Goal: Information Seeking & Learning: Obtain resource

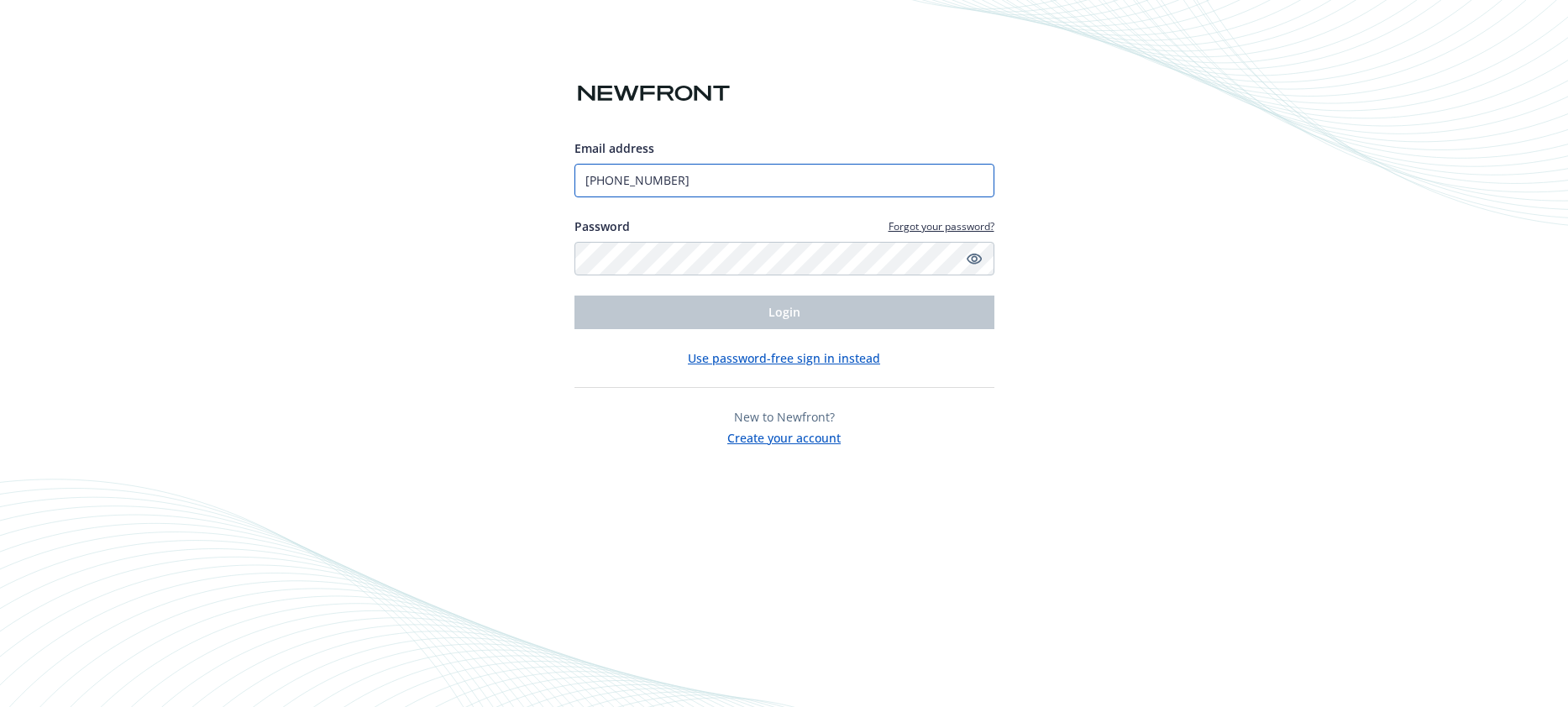
click at [691, 183] on input "(650) 450-5573" at bounding box center [784, 181] width 420 height 34
type input "[EMAIL_ADDRESS][DOMAIN_NAME]"
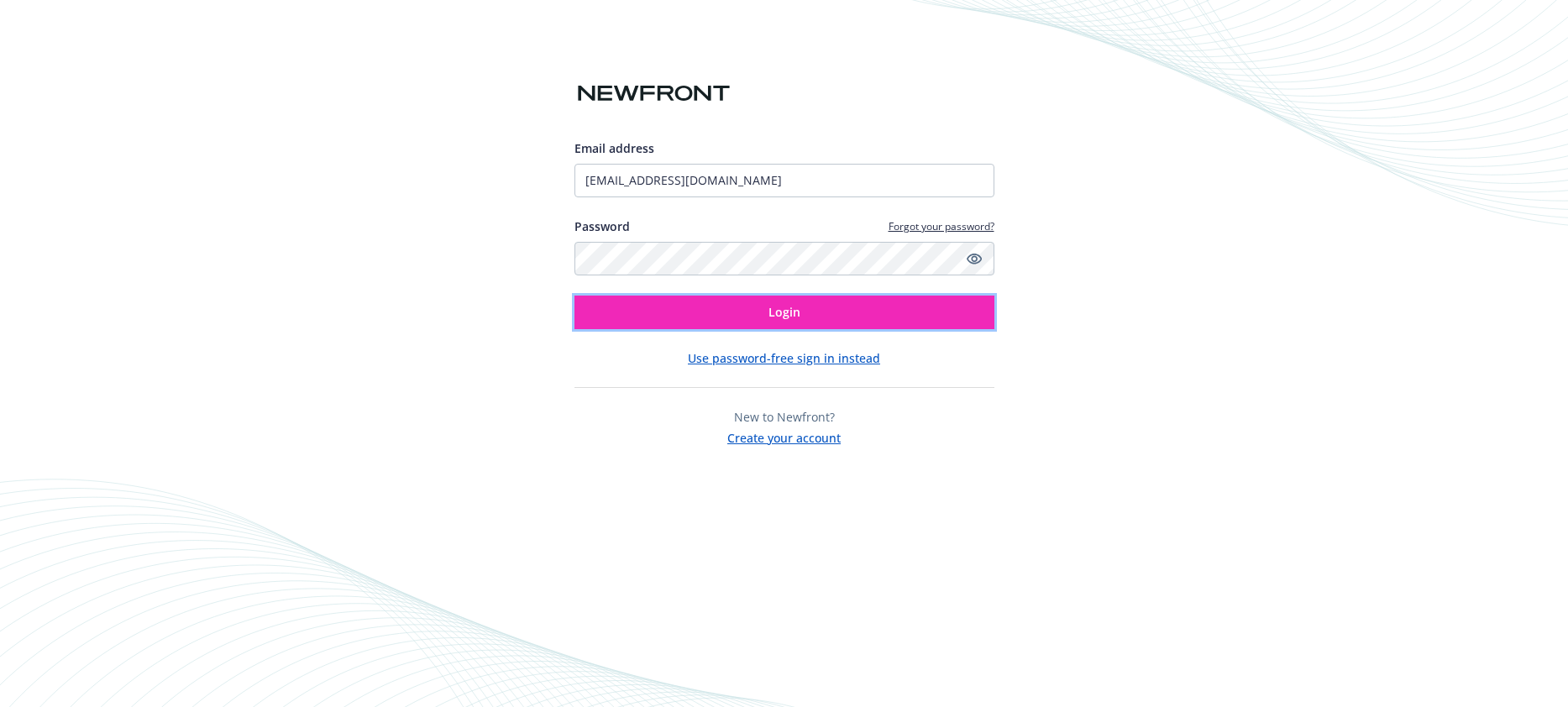
click at [706, 314] on button "Login" at bounding box center [784, 313] width 420 height 34
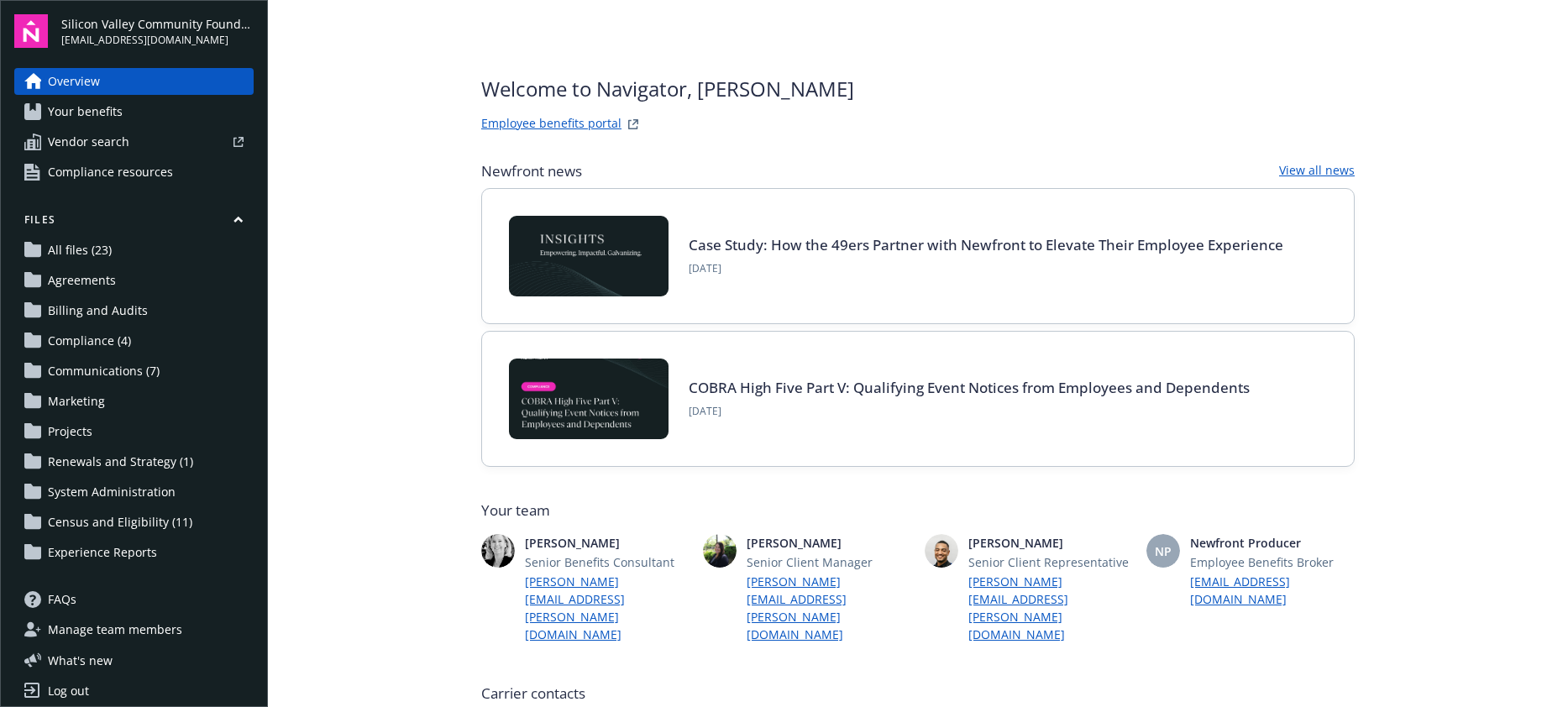
click at [139, 164] on span "Compliance resources" at bounding box center [110, 172] width 125 height 27
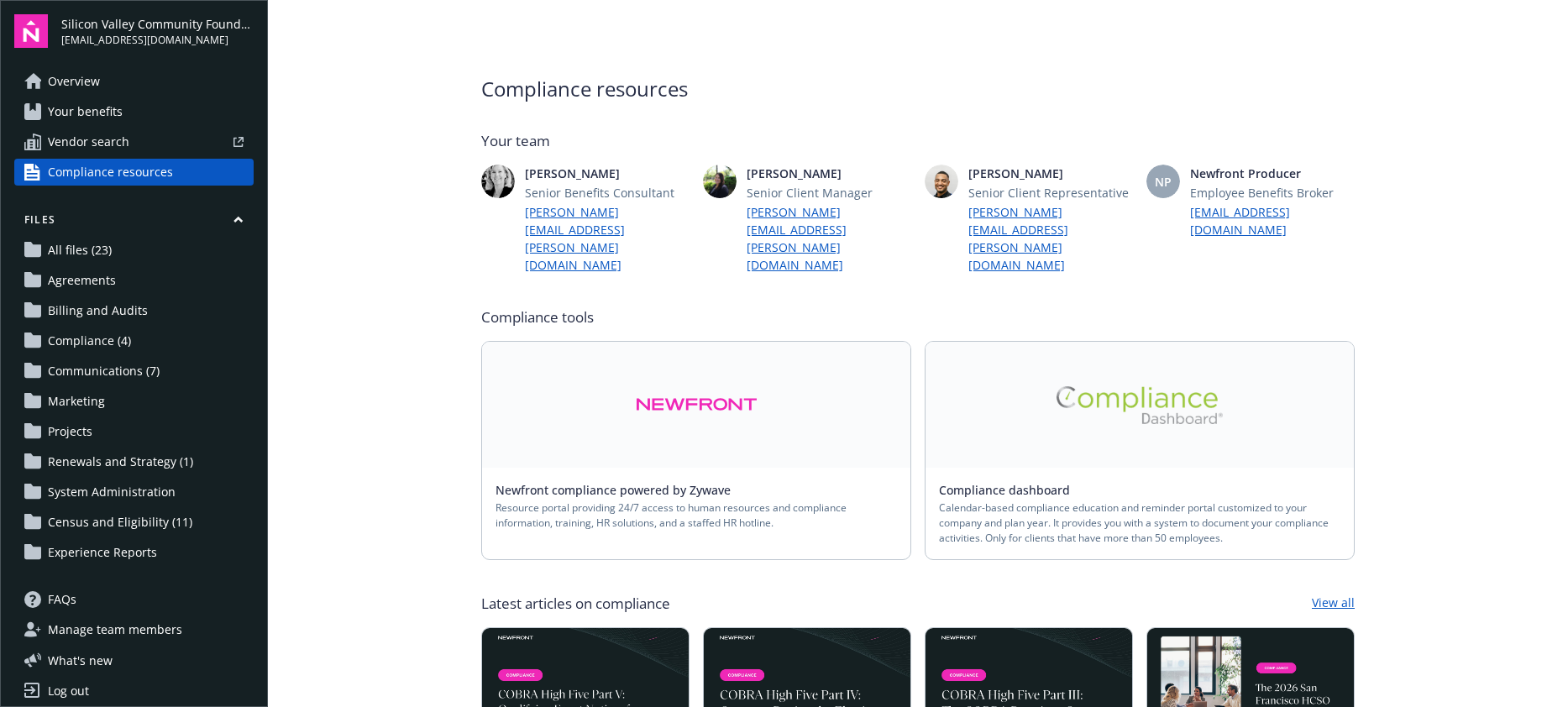
click at [564, 414] on link at bounding box center [696, 404] width 428 height 126
